Goal: Task Accomplishment & Management: Manage account settings

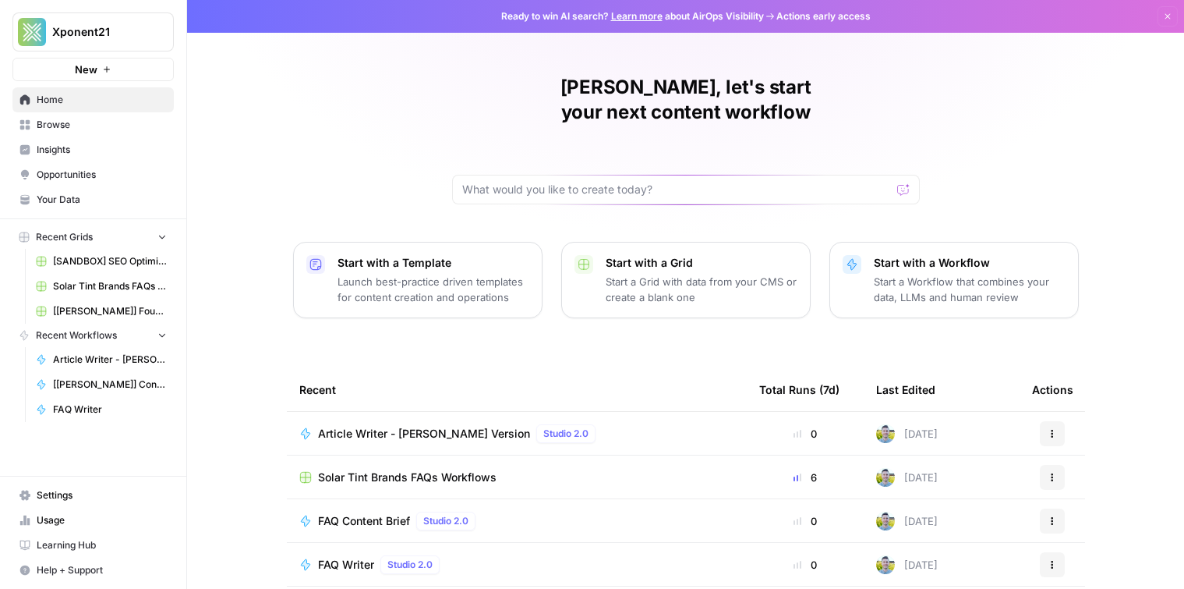
click at [102, 200] on span "Your Data" at bounding box center [102, 200] width 130 height 14
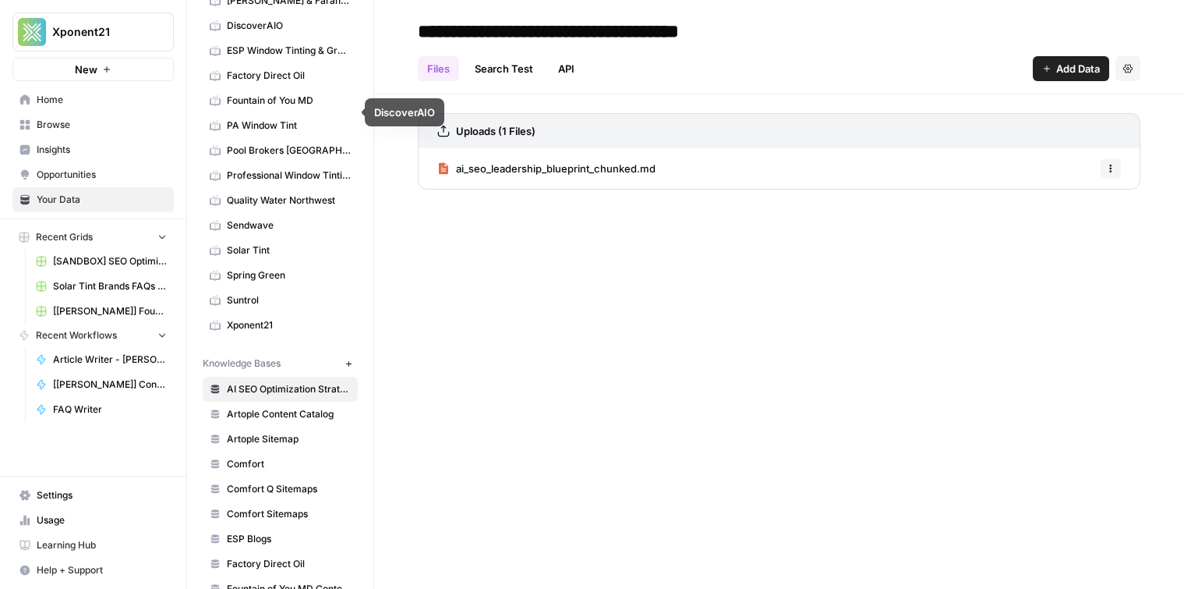
scroll to position [600, 0]
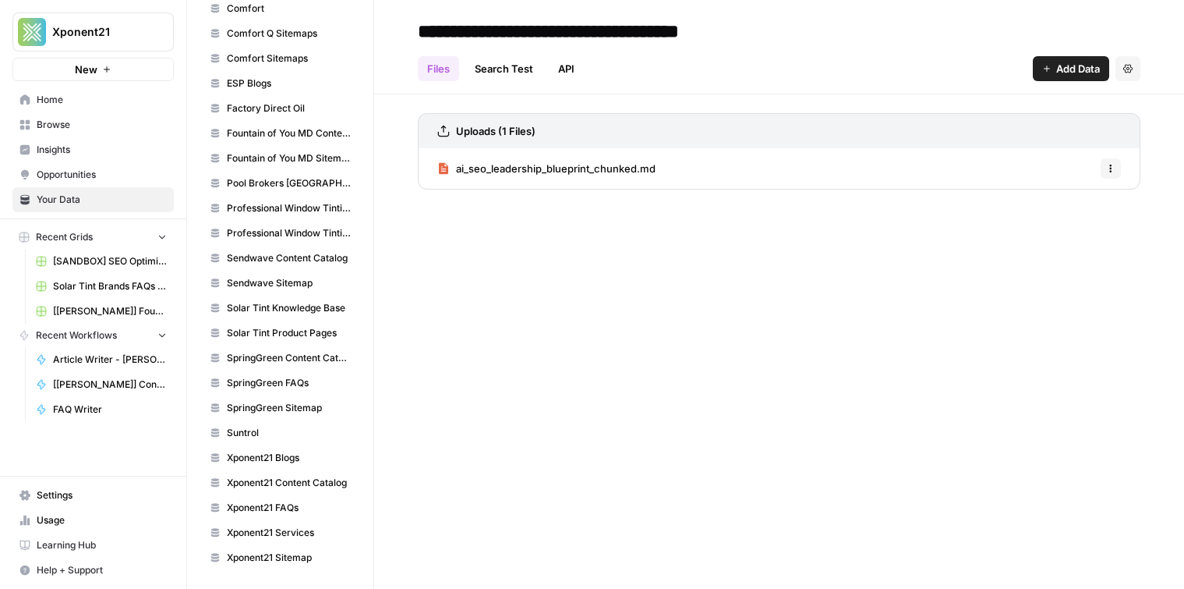
click at [94, 490] on span "Settings" at bounding box center [102, 495] width 130 height 14
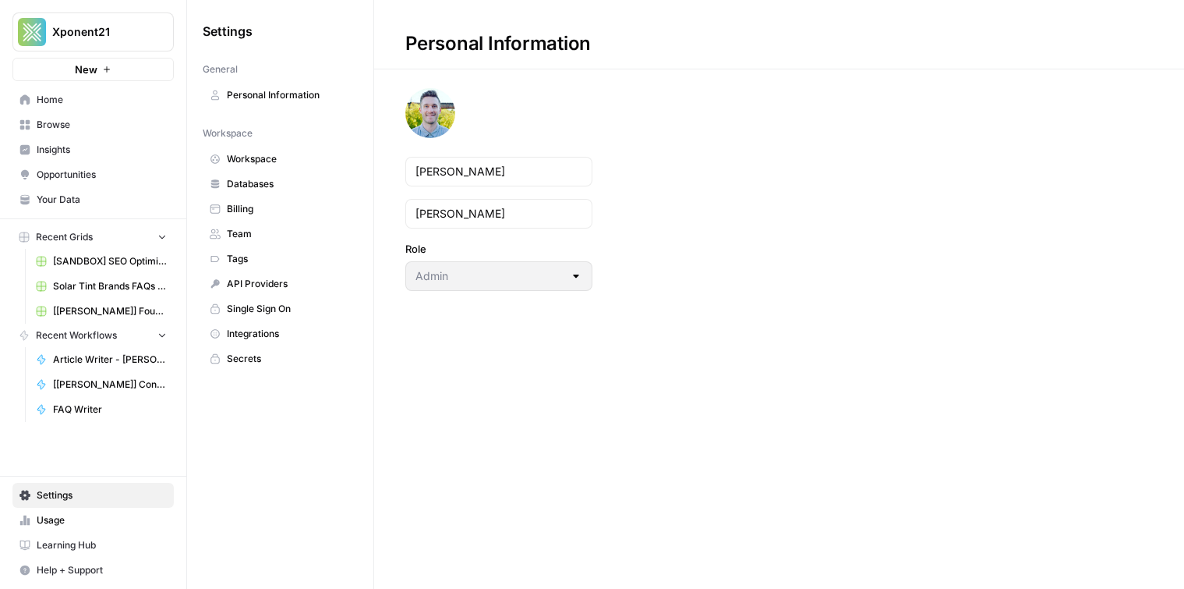
click at [285, 286] on span "API Providers" at bounding box center [289, 284] width 124 height 14
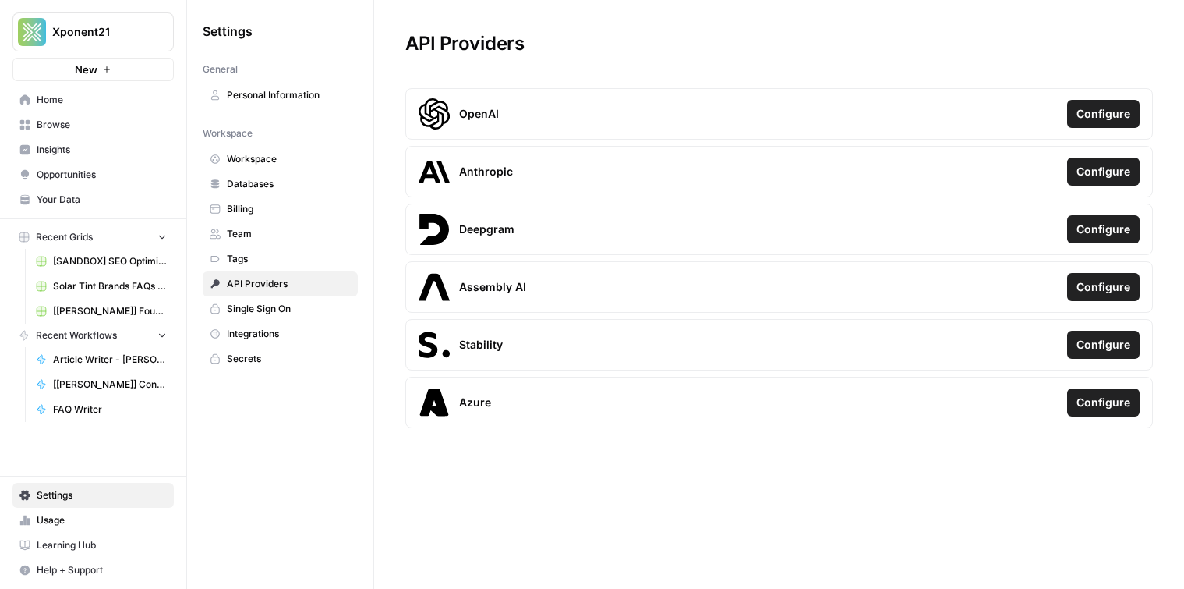
click at [307, 306] on span "Single Sign On" at bounding box center [289, 309] width 124 height 14
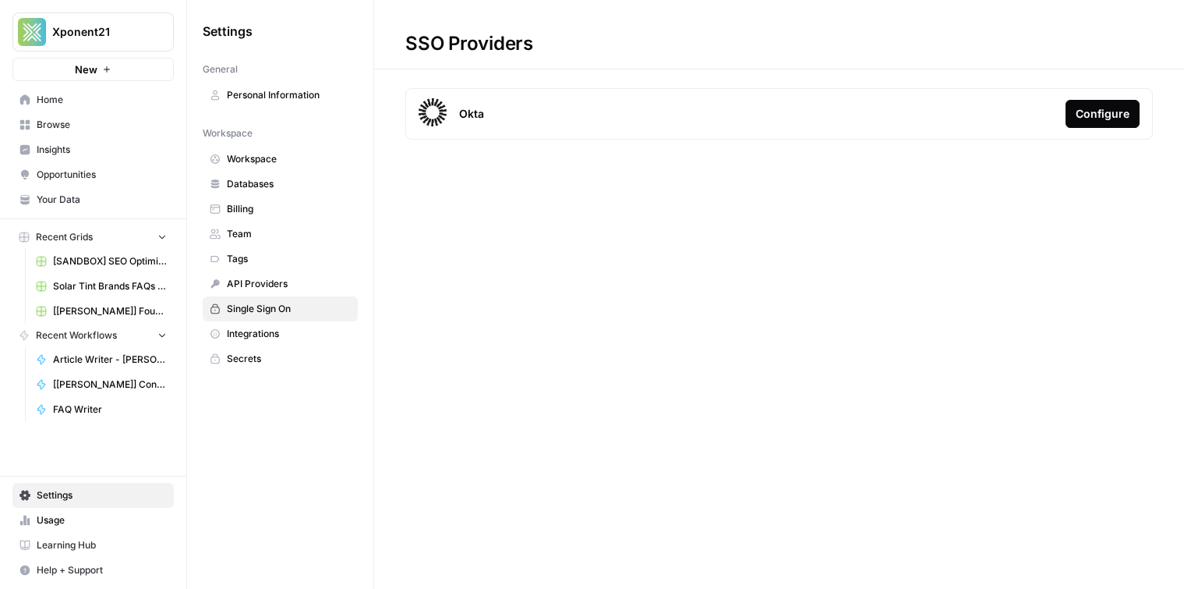
click at [295, 291] on link "API Providers" at bounding box center [280, 283] width 155 height 25
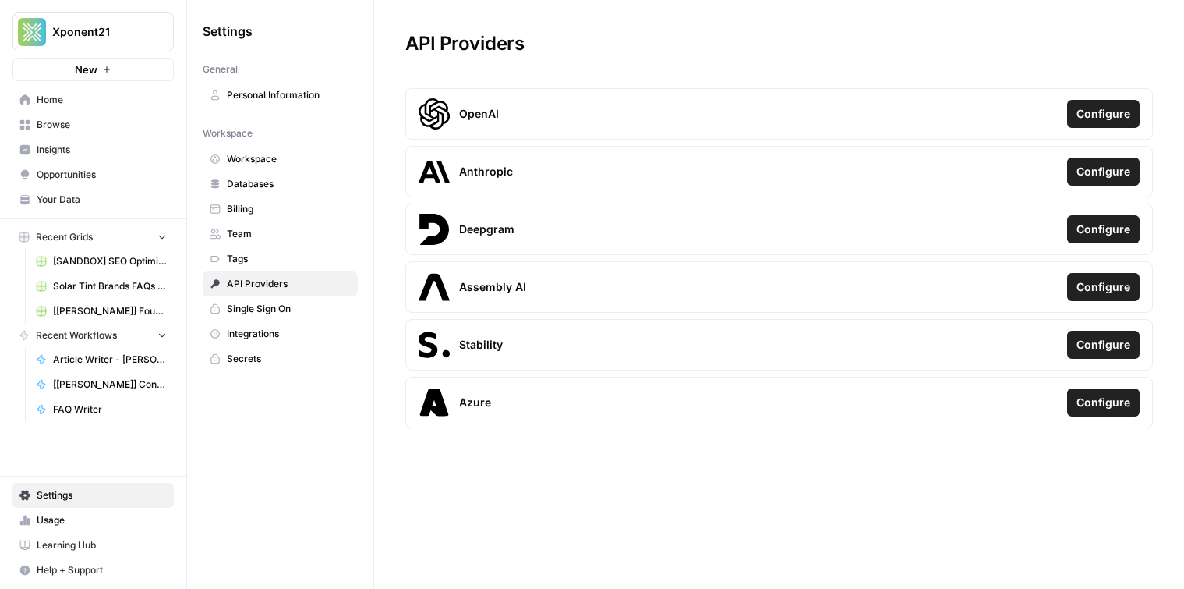
click at [420, 42] on div "API Providers" at bounding box center [465, 43] width 182 height 25
click at [481, 51] on div "API Providers" at bounding box center [465, 43] width 182 height 25
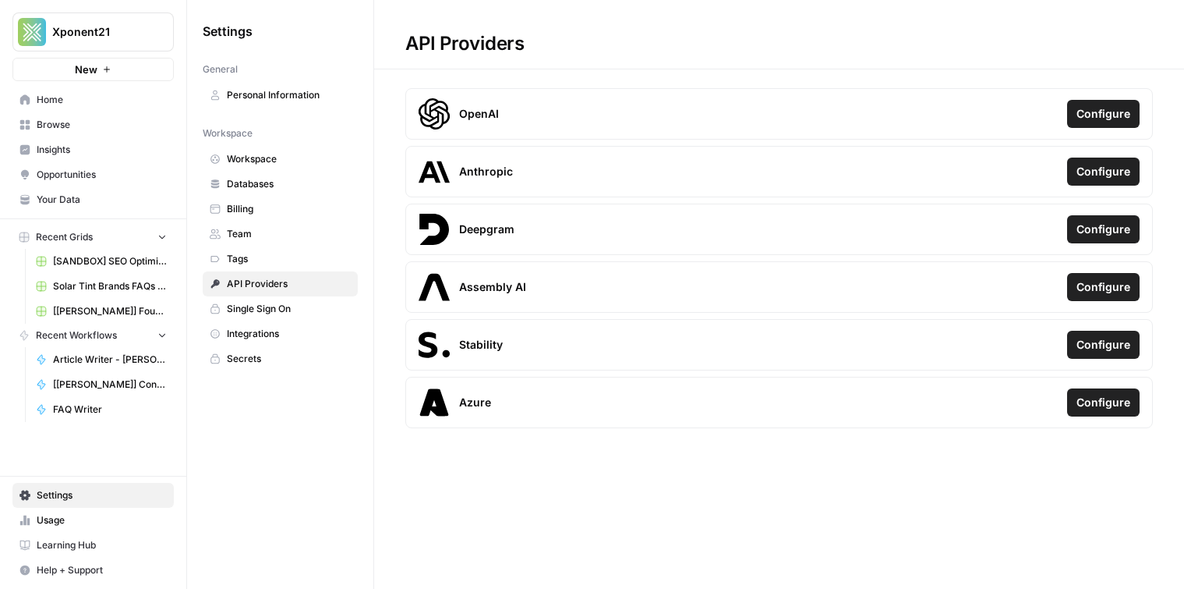
click at [481, 51] on div "API Providers" at bounding box center [465, 43] width 182 height 25
click at [281, 218] on link "Billing" at bounding box center [280, 208] width 155 height 25
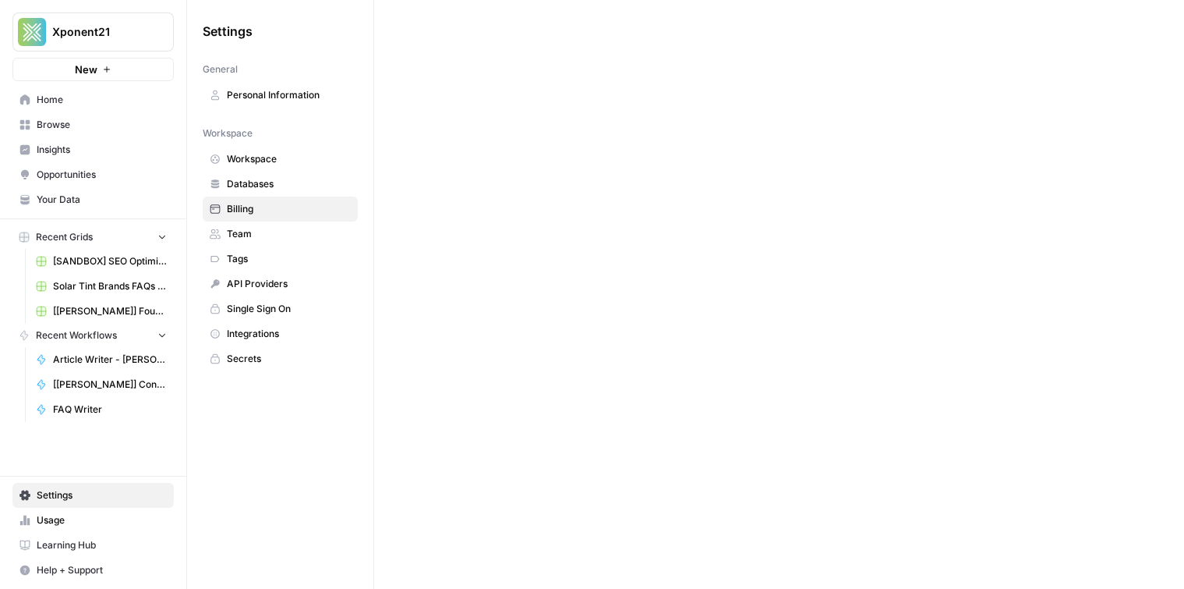
click at [277, 233] on span "Team" at bounding box center [289, 234] width 124 height 14
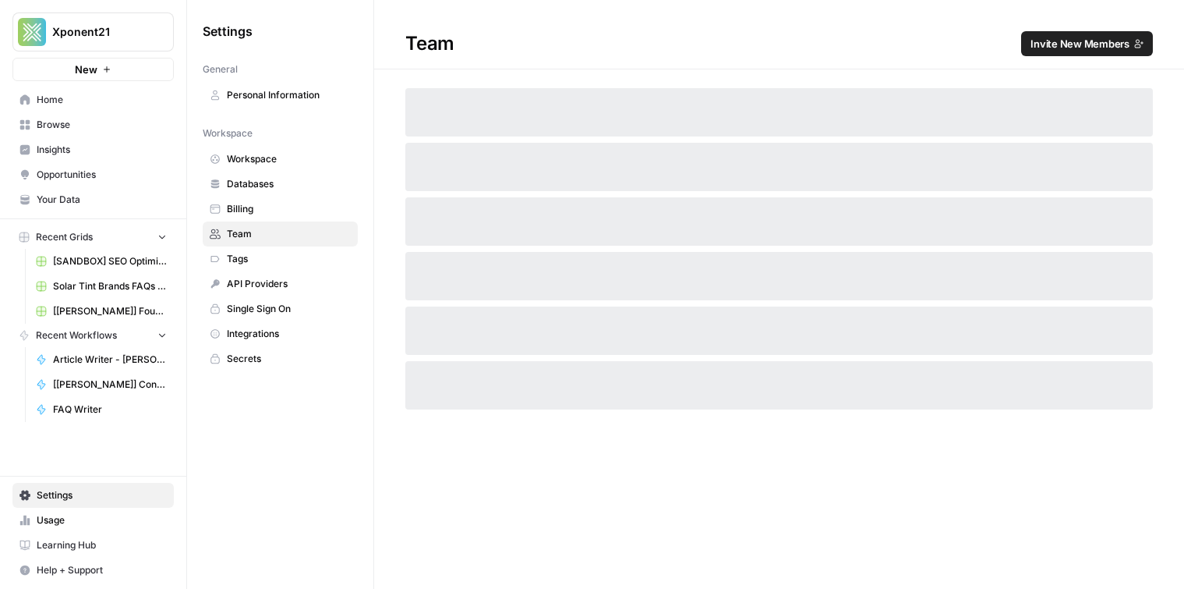
click at [272, 255] on span "Tags" at bounding box center [289, 259] width 124 height 14
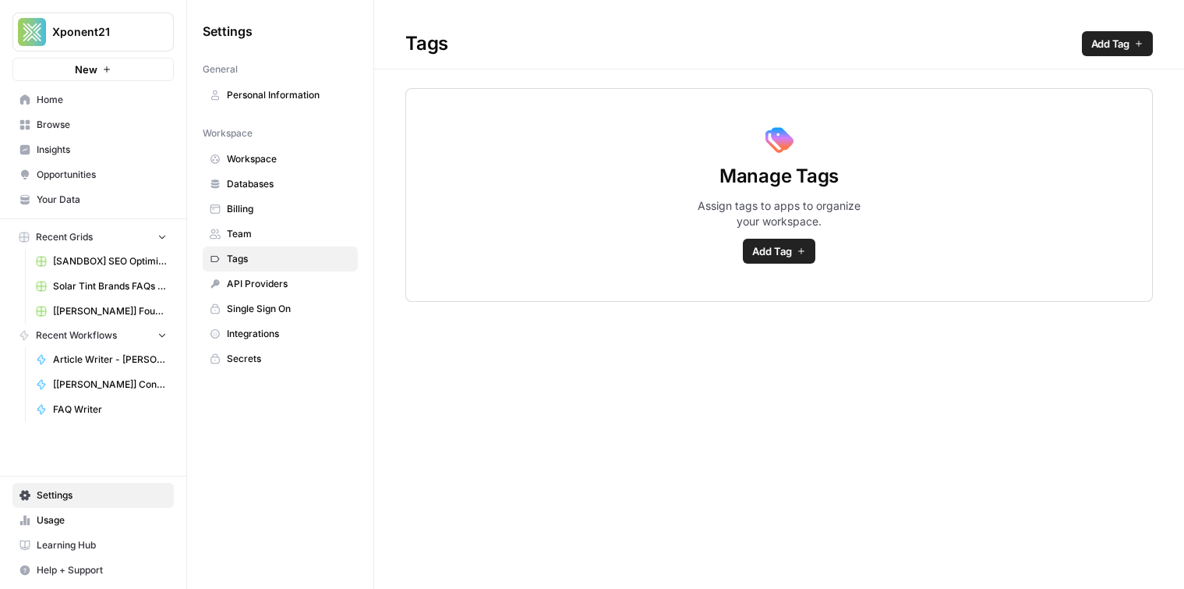
click at [278, 279] on span "API Providers" at bounding box center [289, 284] width 124 height 14
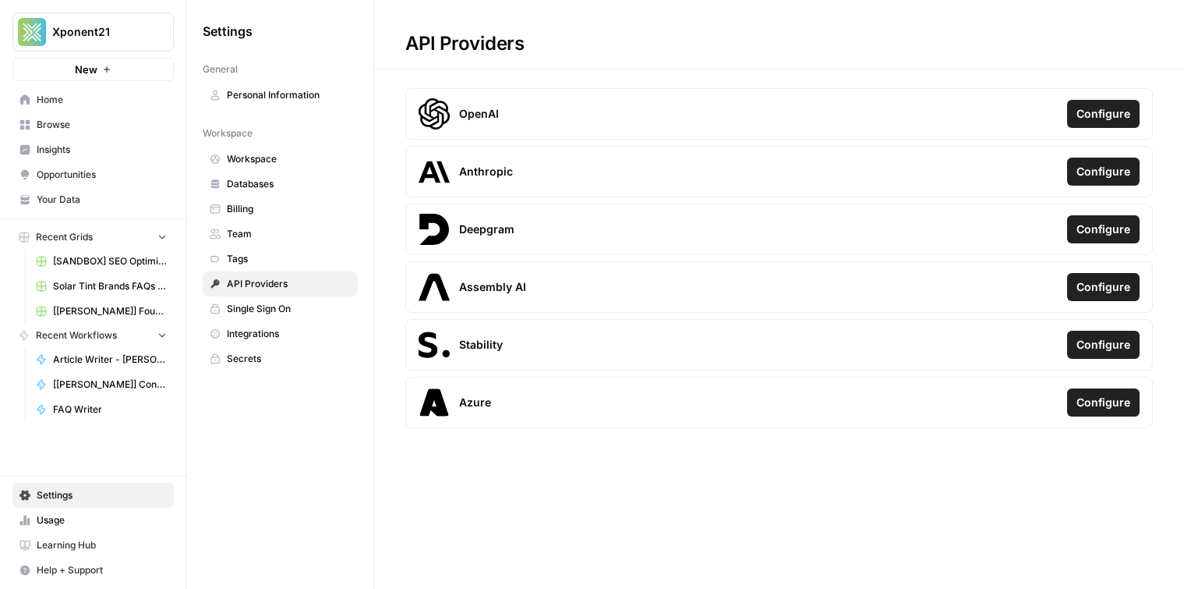
click at [60, 525] on span "Usage" at bounding box center [102, 520] width 130 height 14
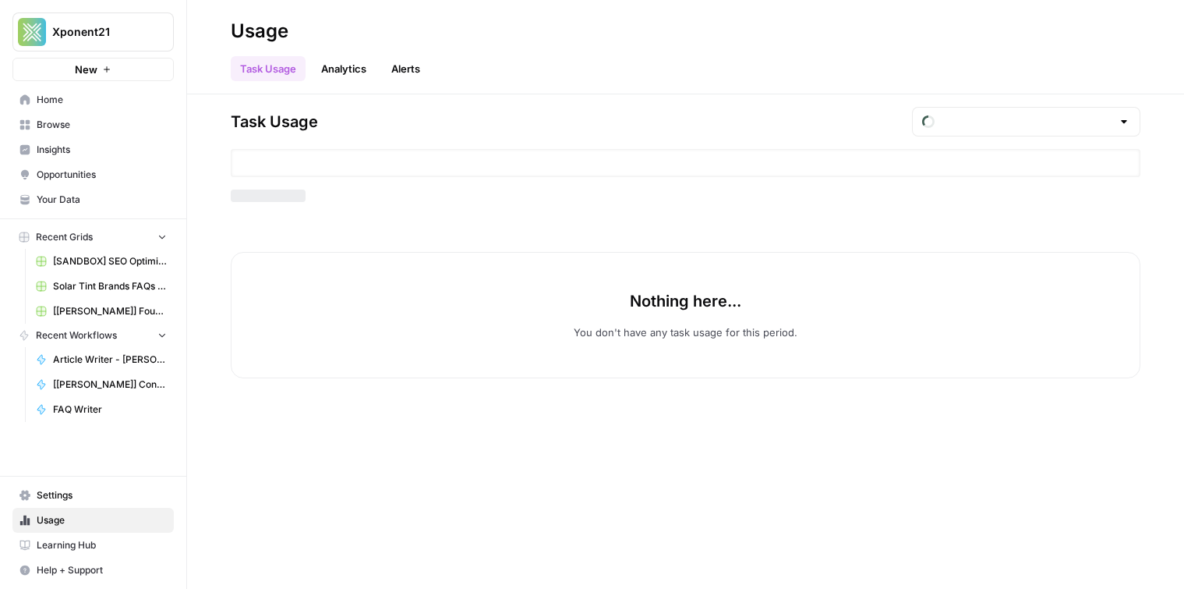
type input "September Tasks"
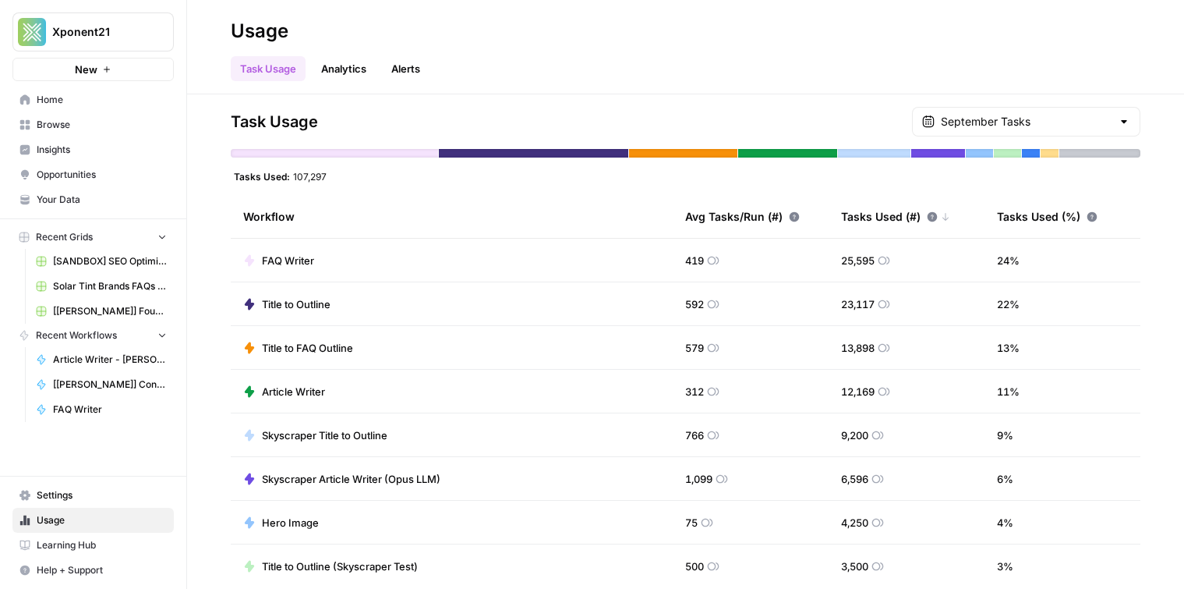
click at [70, 497] on span "Settings" at bounding box center [102, 495] width 130 height 14
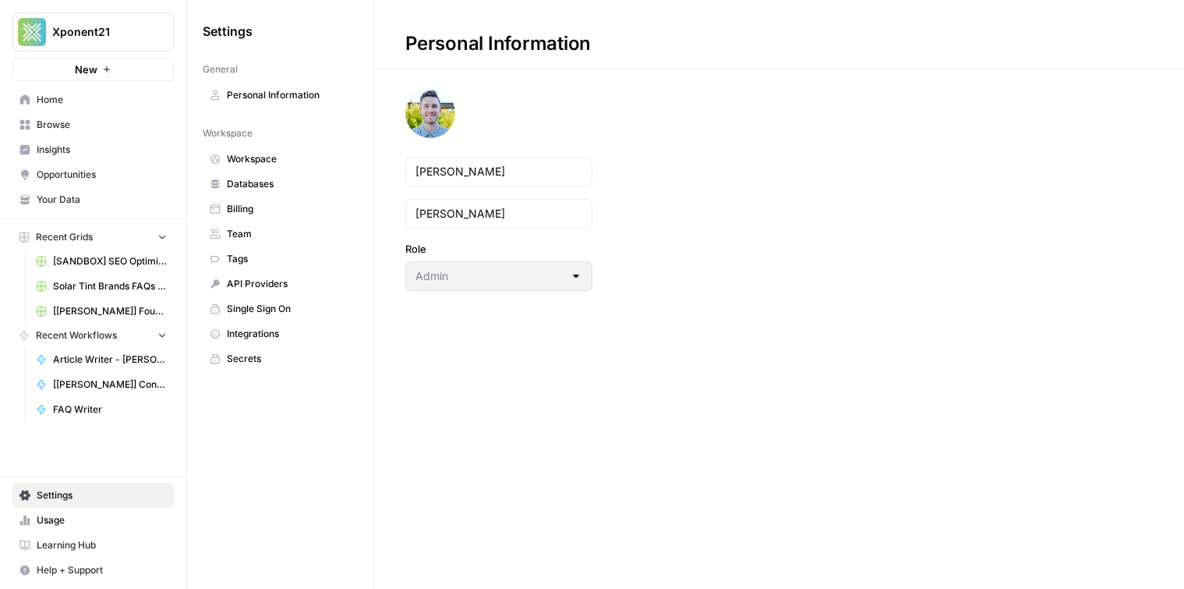
click at [310, 289] on span "API Providers" at bounding box center [289, 284] width 124 height 14
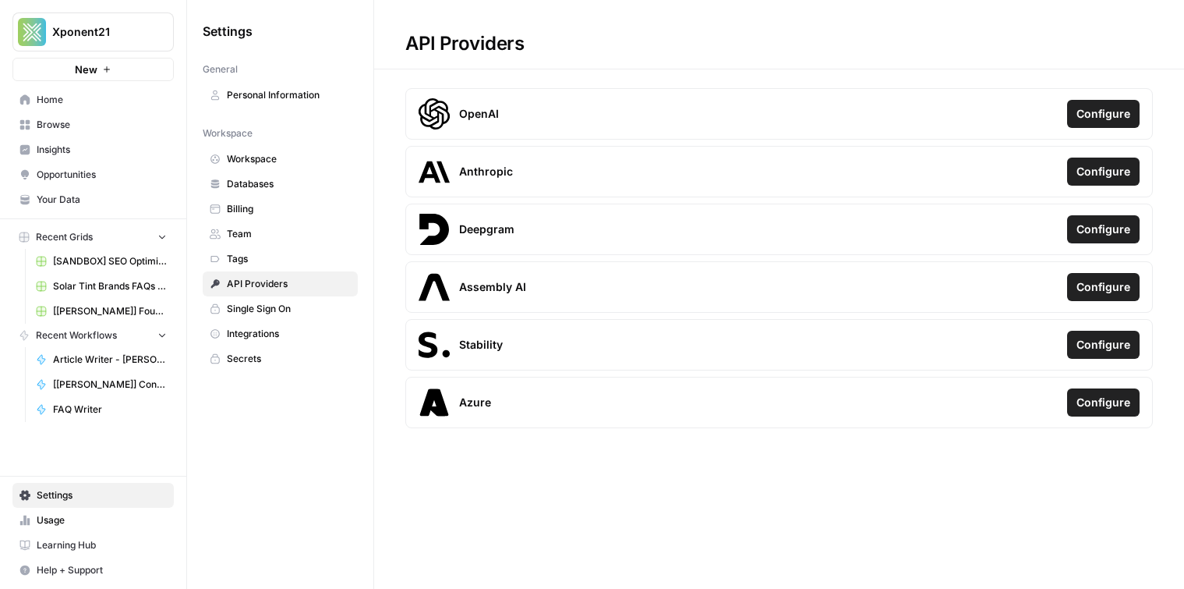
click at [313, 317] on link "Single Sign On" at bounding box center [280, 308] width 155 height 25
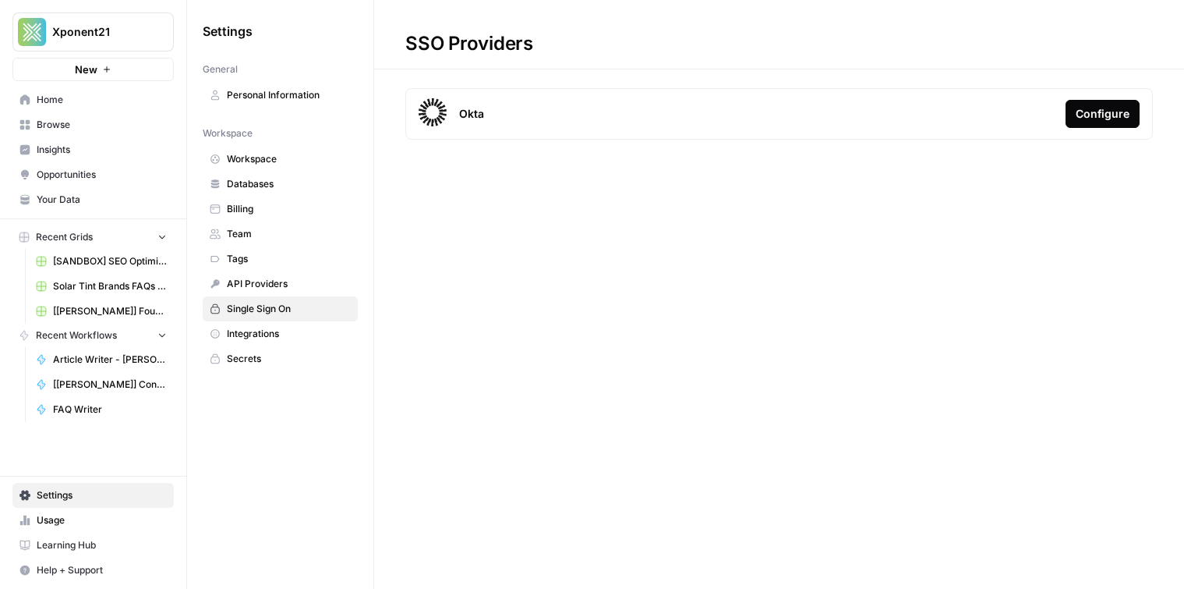
click at [305, 289] on span "API Providers" at bounding box center [289, 284] width 124 height 14
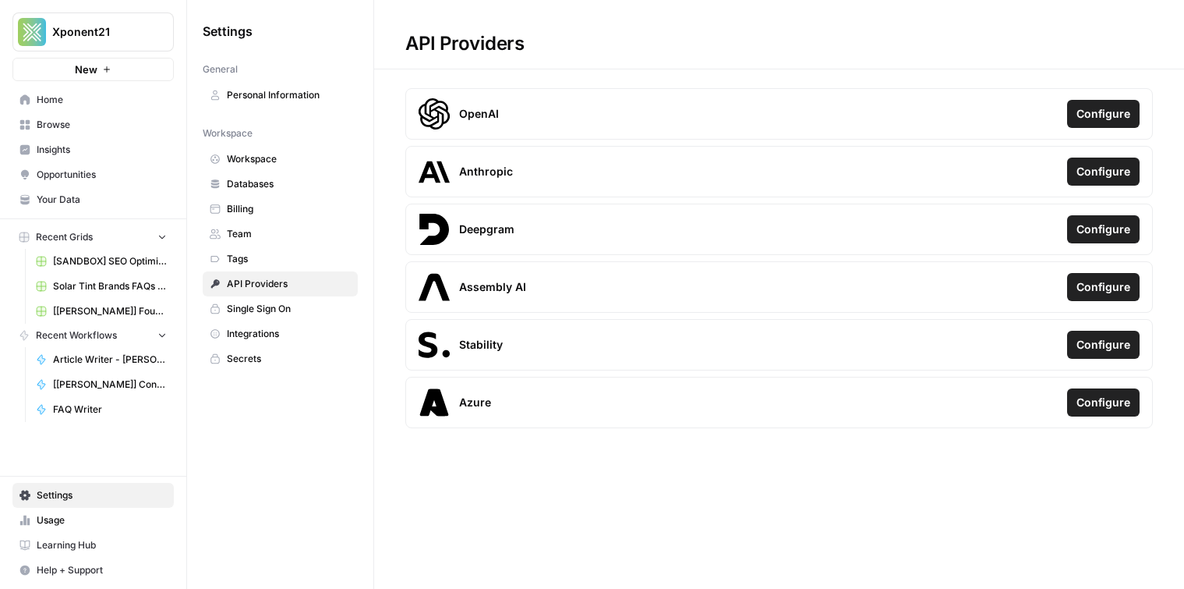
click at [296, 336] on span "Integrations" at bounding box center [289, 334] width 124 height 14
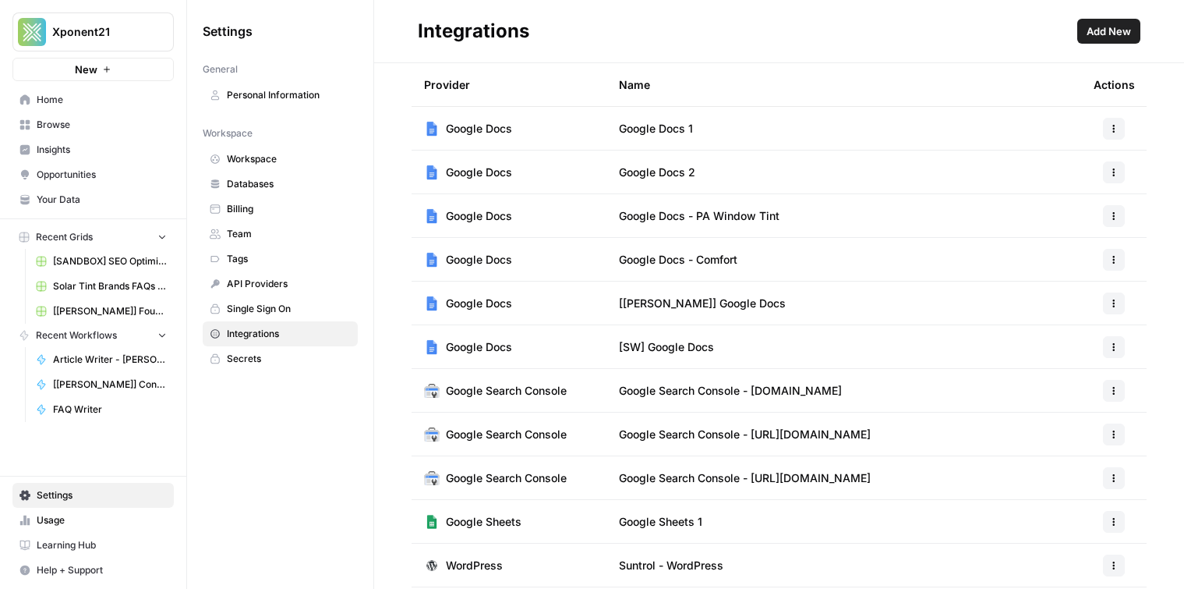
click at [292, 355] on span "Secrets" at bounding box center [289, 359] width 124 height 14
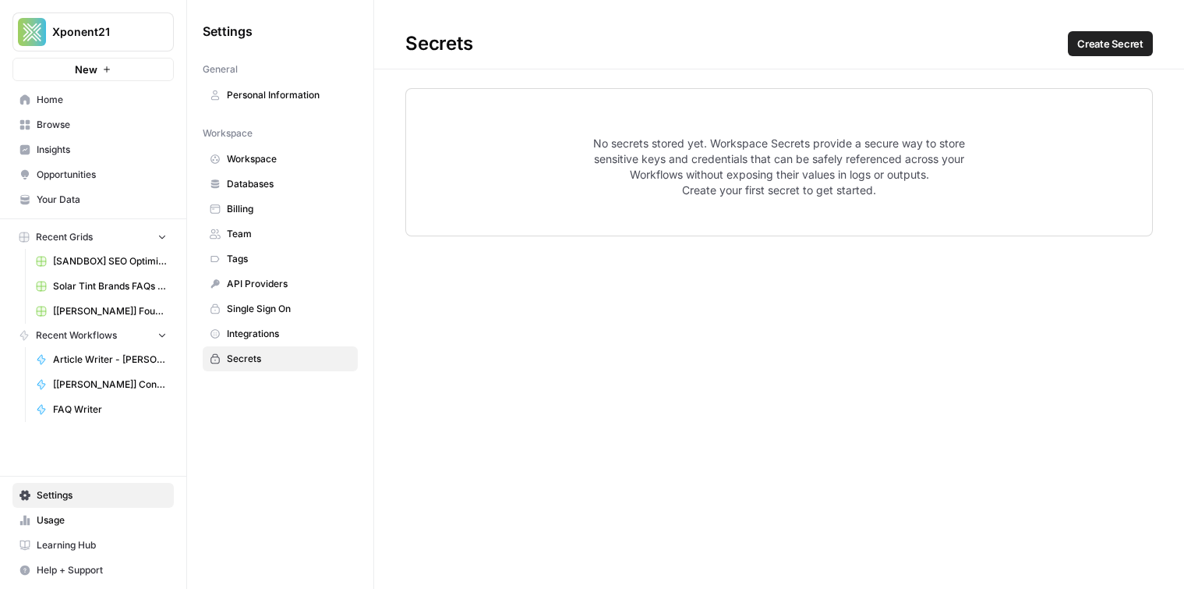
click at [306, 253] on span "Tags" at bounding box center [289, 259] width 124 height 14
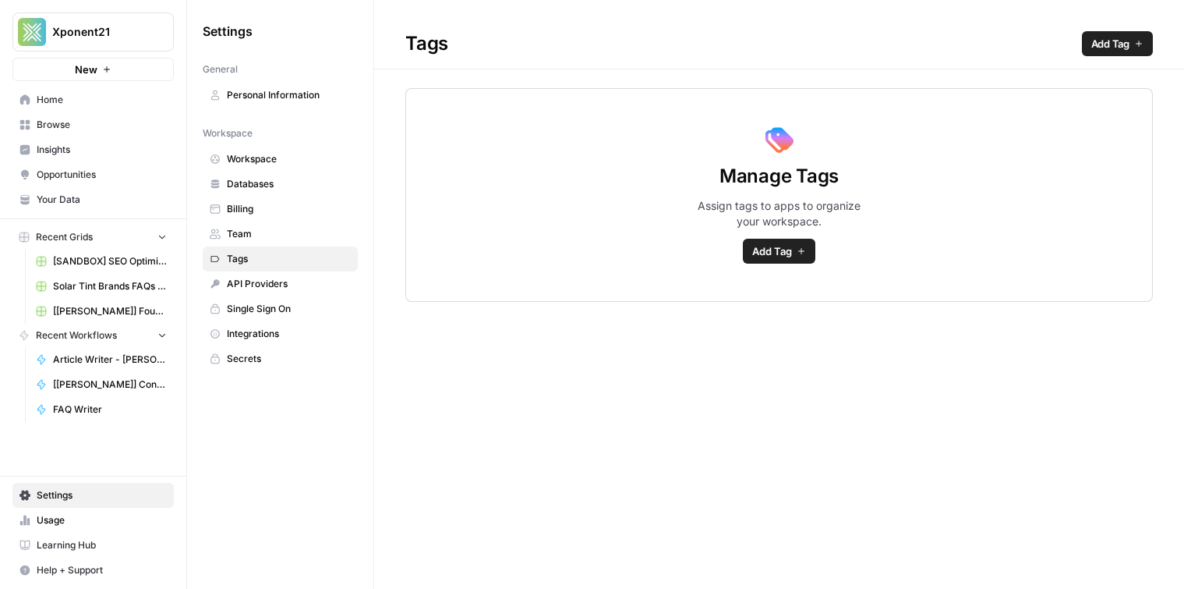
click at [284, 239] on span "Team" at bounding box center [289, 234] width 124 height 14
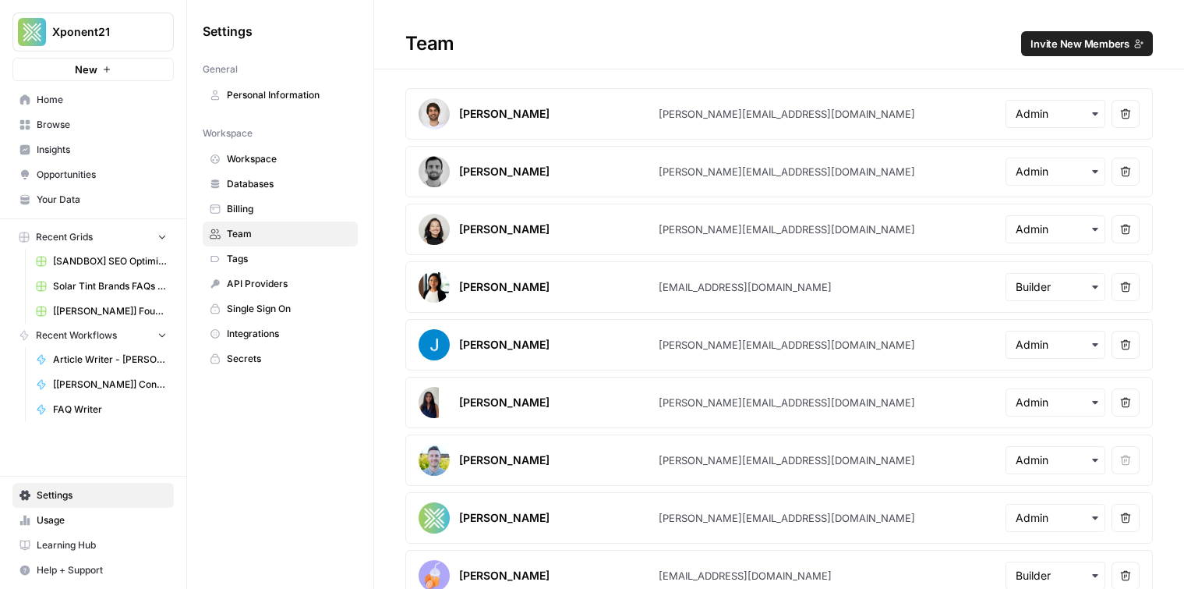
click at [319, 286] on span "API Providers" at bounding box center [289, 284] width 124 height 14
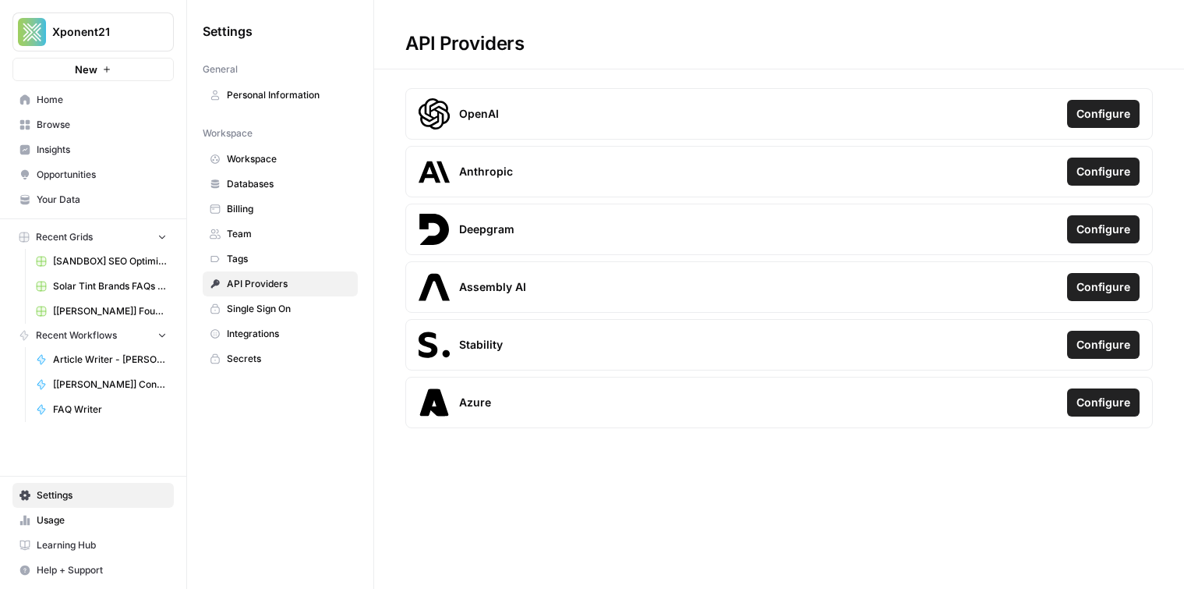
click at [442, 115] on icon at bounding box center [434, 113] width 31 height 31
drag, startPoint x: 442, startPoint y: 115, endPoint x: 554, endPoint y: 310, distance: 225.2
click at [554, 310] on section "OpenAI Configure Anthropic Configure Deepgram Configure Assembly AI Configure S…" at bounding box center [779, 258] width 748 height 340
click at [554, 310] on div "Assembly AI Configure" at bounding box center [779, 286] width 748 height 51
drag, startPoint x: 519, startPoint y: 399, endPoint x: 415, endPoint y: 125, distance: 293.7
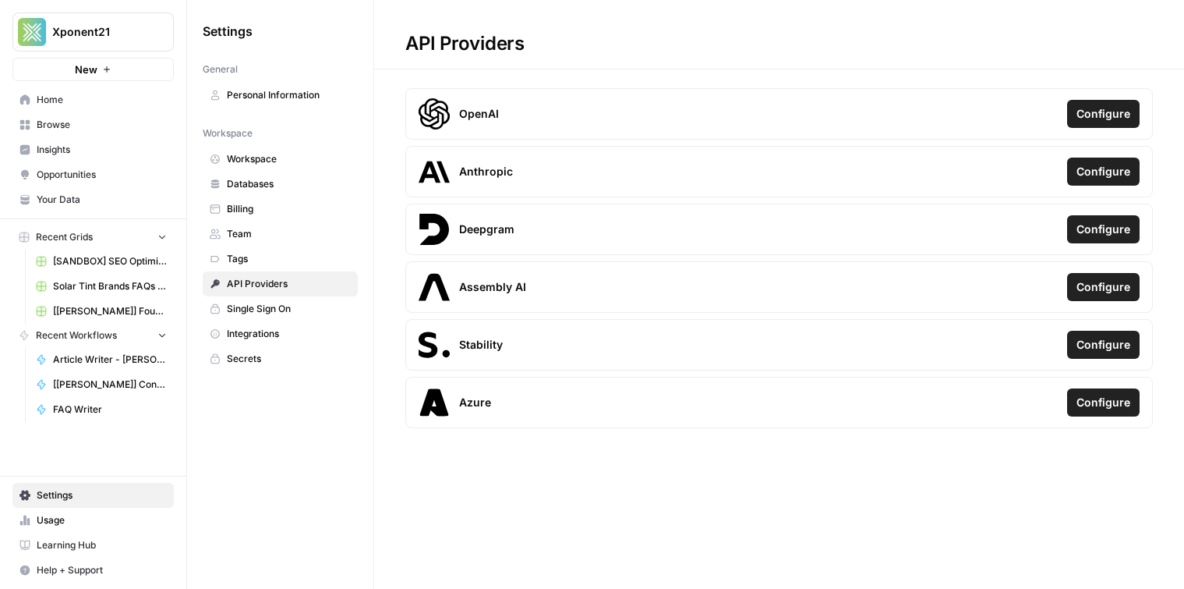
click at [415, 125] on section "OpenAI Configure Anthropic Configure Deepgram Configure Assembly AI Configure S…" at bounding box center [779, 258] width 748 height 340
click at [415, 125] on div "OpenAI Configure" at bounding box center [779, 113] width 748 height 51
click at [265, 357] on span "Secrets" at bounding box center [289, 359] width 124 height 14
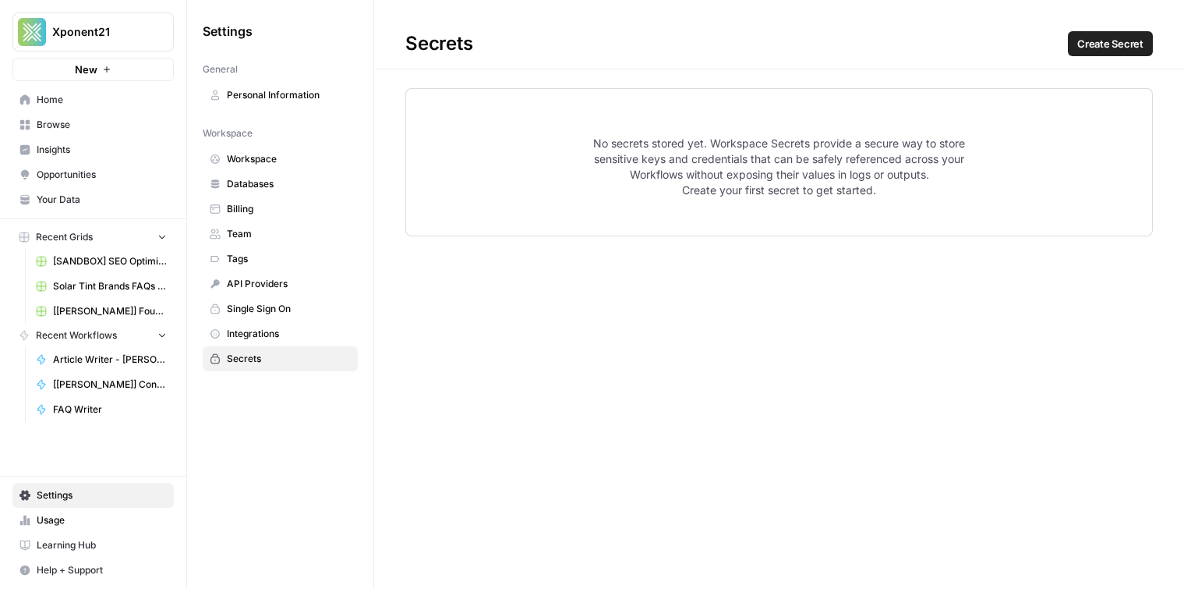
click at [1117, 31] on button "Create Secret" at bounding box center [1110, 43] width 85 height 25
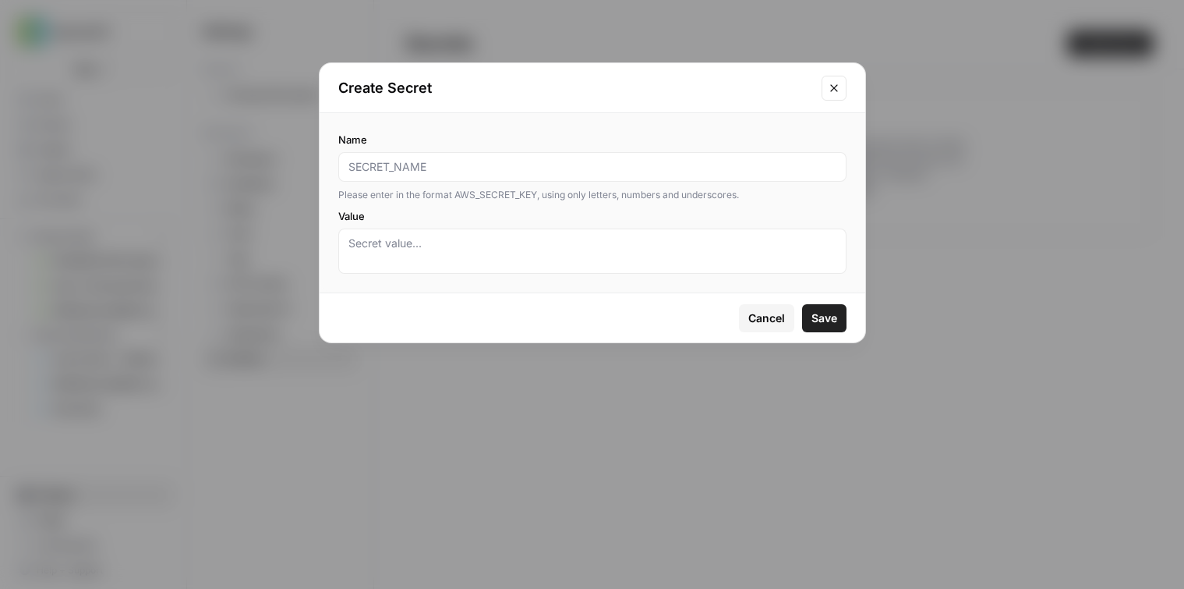
click at [543, 198] on div "Please enter in the format AWS_SECRET_KEY, using only letters, numbers and unde…" at bounding box center [592, 195] width 508 height 14
click at [835, 90] on icon "Close modal" at bounding box center [834, 88] width 12 height 12
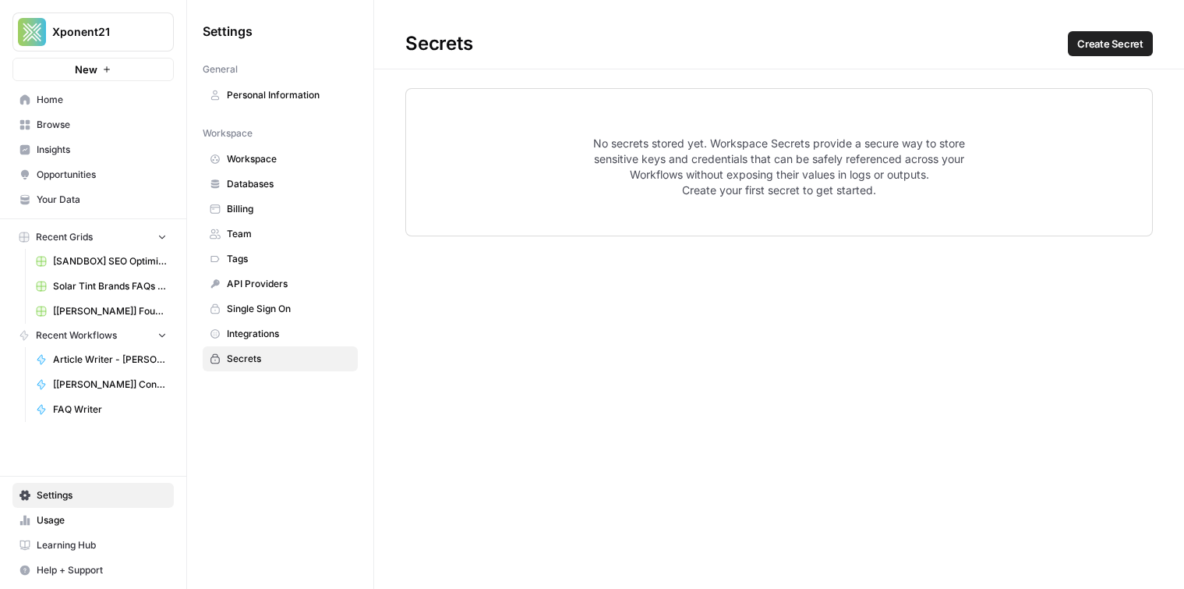
click at [239, 292] on link "API Providers" at bounding box center [280, 283] width 155 height 25
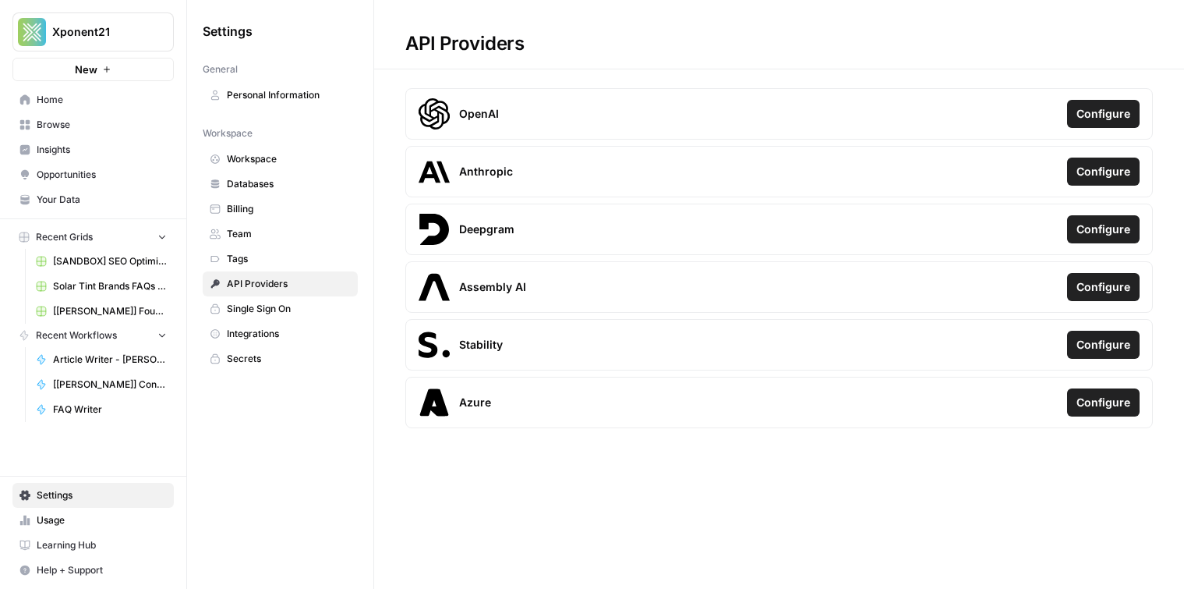
click at [281, 156] on span "Workspace" at bounding box center [289, 159] width 124 height 14
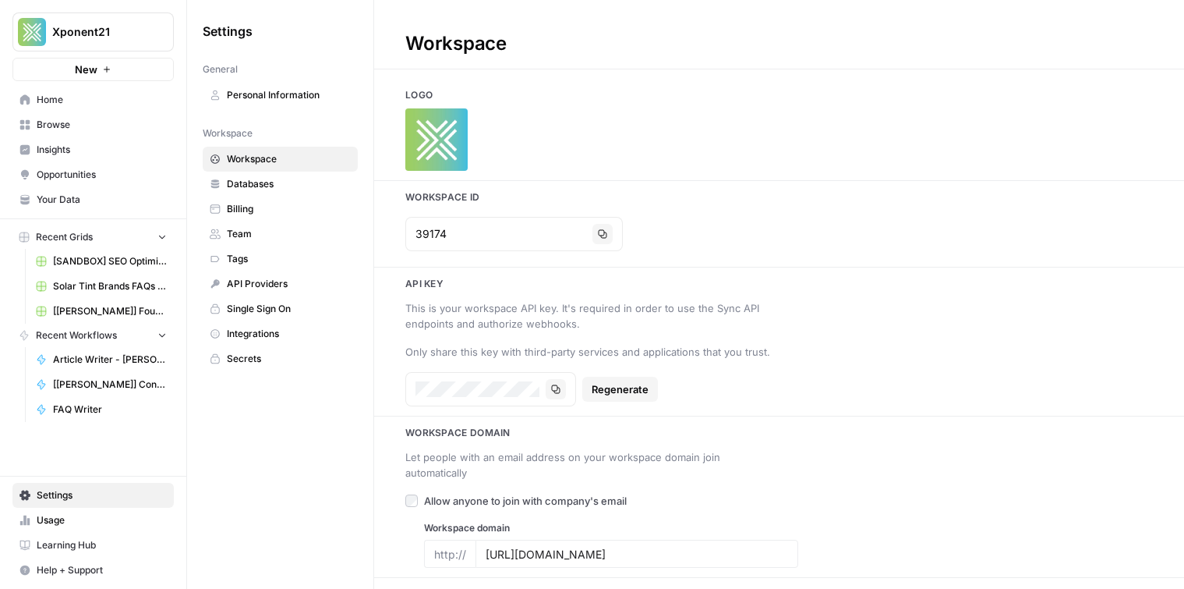
click at [422, 283] on h3 "Api key" at bounding box center [779, 284] width 810 height 14
click at [561, 397] on button "Copy" at bounding box center [556, 389] width 20 height 20
click at [728, 338] on div "This is your workspace API key. It's required in order to use the Sync API endp…" at bounding box center [592, 353] width 374 height 106
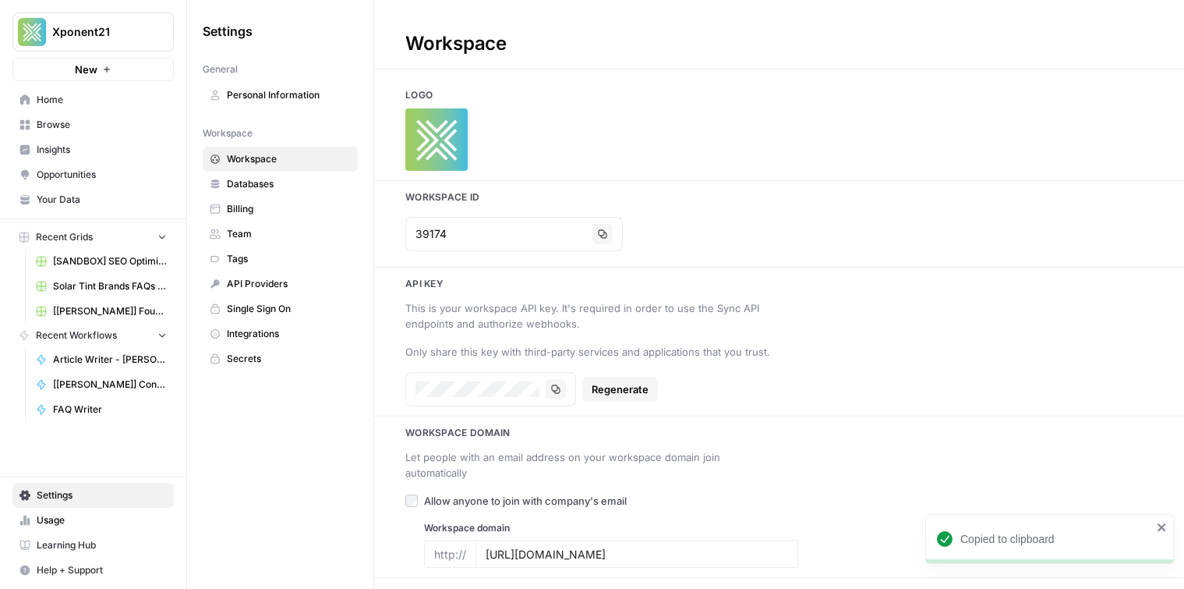
click at [607, 312] on div "This is your workspace API key. It's required in order to use the Sync API endp…" at bounding box center [592, 315] width 374 height 31
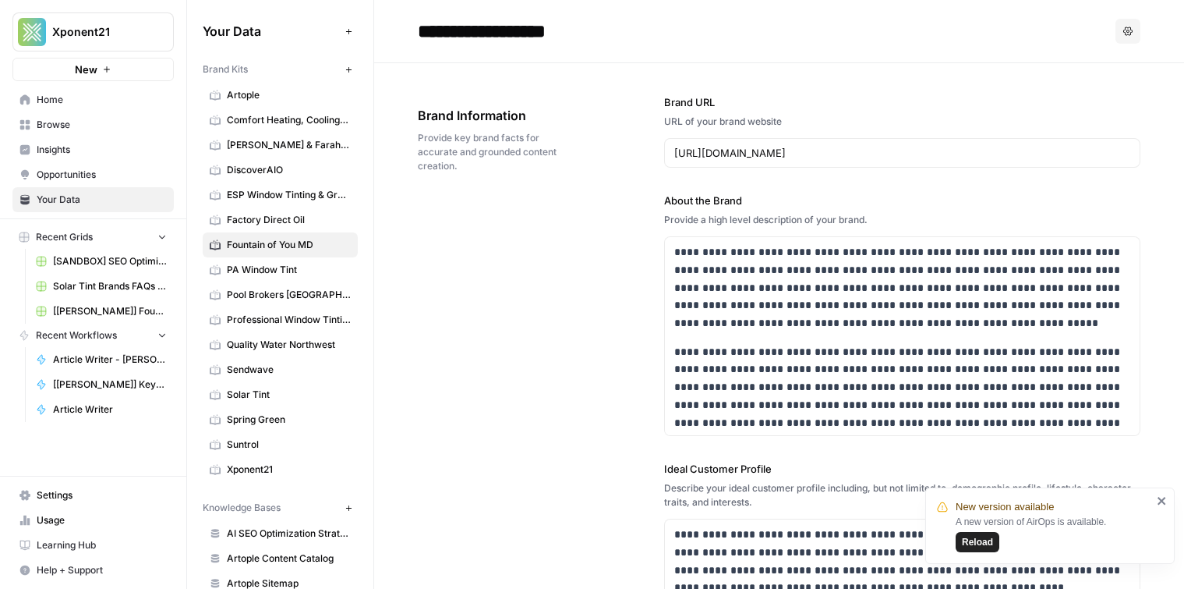
scroll to position [548, 0]
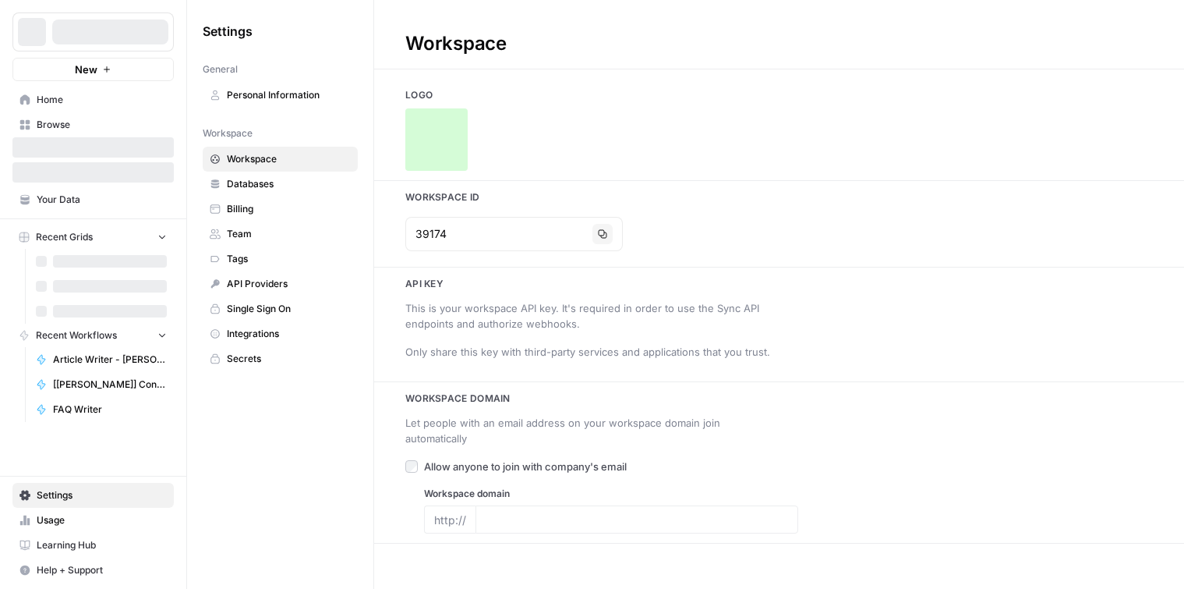
type input "[URL][DOMAIN_NAME]"
